Goal: Information Seeking & Learning: Learn about a topic

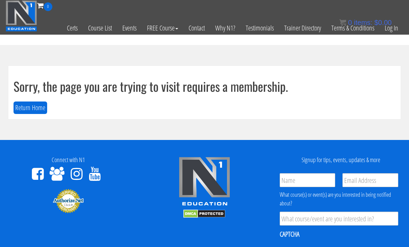
click at [32, 110] on button "Return Home" at bounding box center [31, 108] width 34 height 13
click at [400, 28] on link "Log In" at bounding box center [392, 28] width 24 height 34
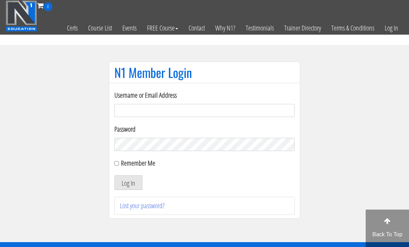
scroll to position [49, 0]
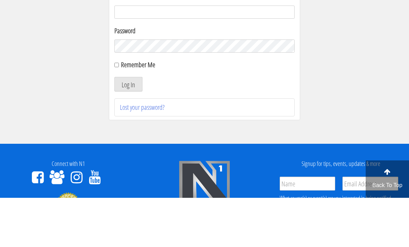
type input "emanueleinvernizzi00@gmail.com"
click at [128, 134] on button "Log In" at bounding box center [129, 133] width 28 height 15
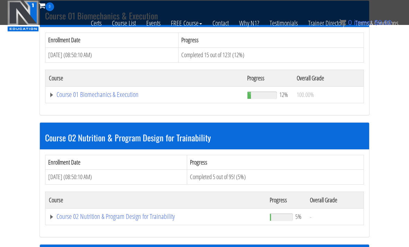
scroll to position [220, 0]
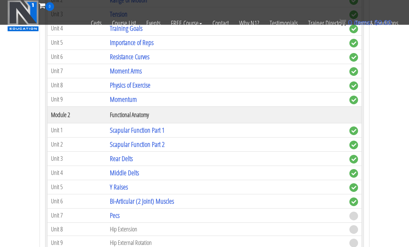
scroll to position [368, 0]
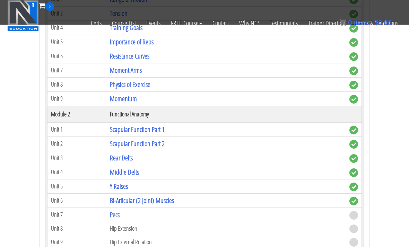
click at [115, 173] on link "Middle Delts" at bounding box center [124, 172] width 29 height 9
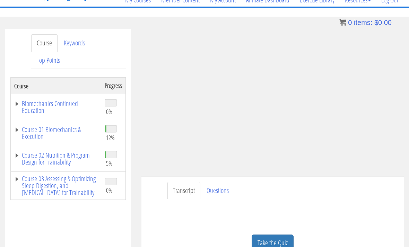
scroll to position [64, 0]
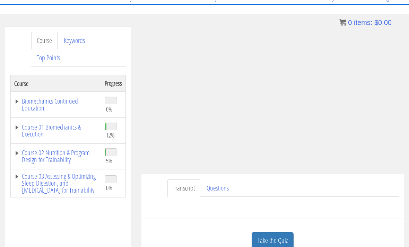
click at [24, 128] on link "Course 01 Biomechanics & Execution" at bounding box center [56, 131] width 84 height 14
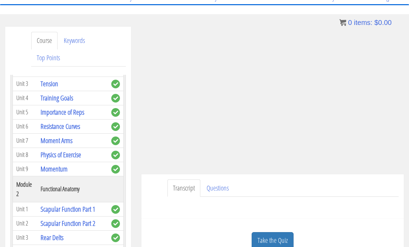
scroll to position [138, 0]
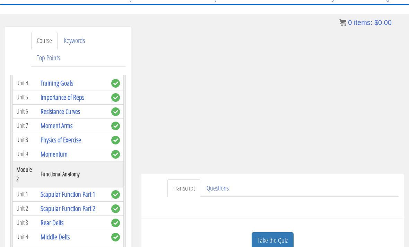
click at [337, 211] on div "Have a question on this unit? Please submit it here: Name * First Last Email * *" at bounding box center [273, 205] width 252 height 17
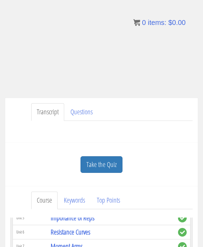
scroll to position [8, 0]
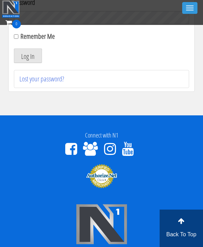
scroll to position [127, 0]
click at [28, 56] on button "Log In" at bounding box center [28, 56] width 28 height 15
